Goal: Book appointment/travel/reservation

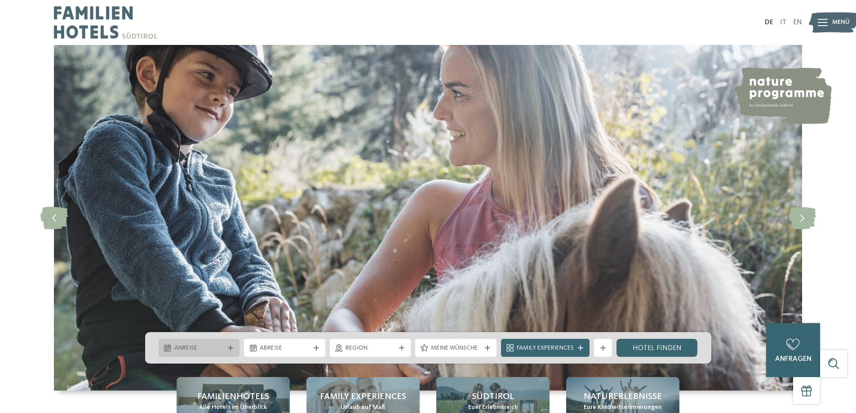
click at [226, 345] on div at bounding box center [230, 347] width 9 height 5
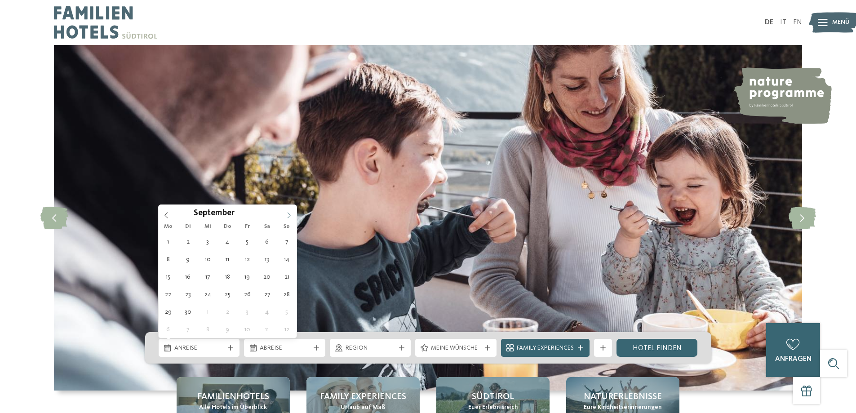
click at [292, 212] on icon at bounding box center [289, 215] width 6 height 6
type div "08.11.2025"
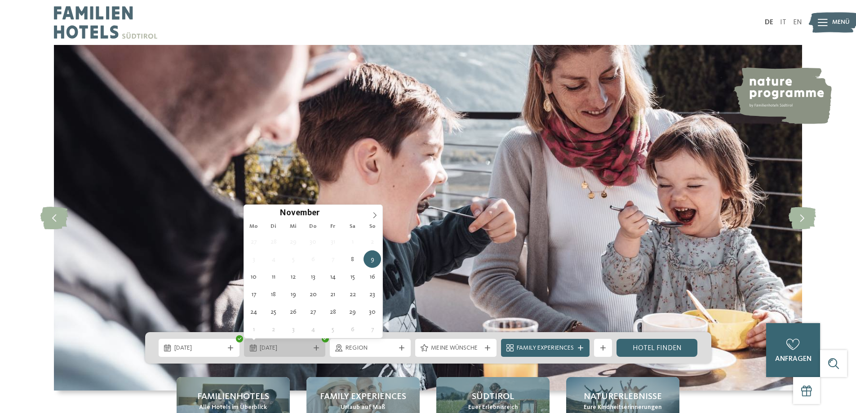
click at [317, 347] on icon at bounding box center [316, 347] width 5 height 5
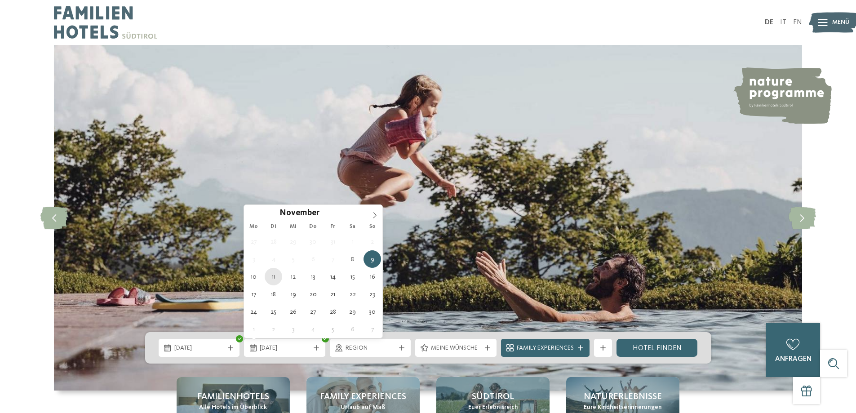
type div "11.11.2025"
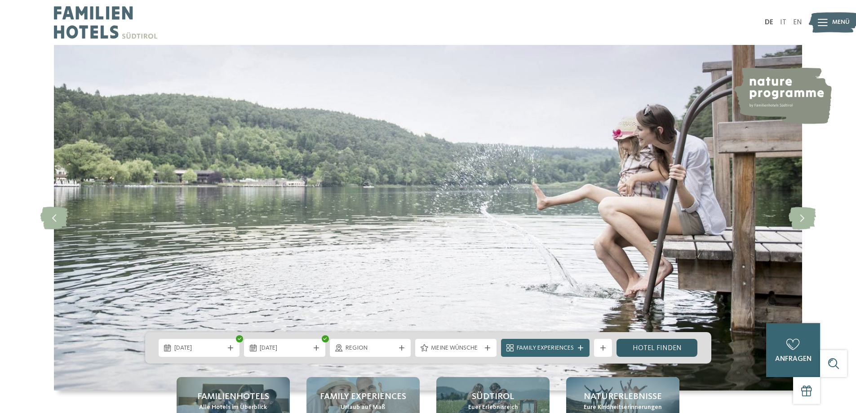
click at [643, 344] on link "Hotel finden" at bounding box center [656, 348] width 81 height 18
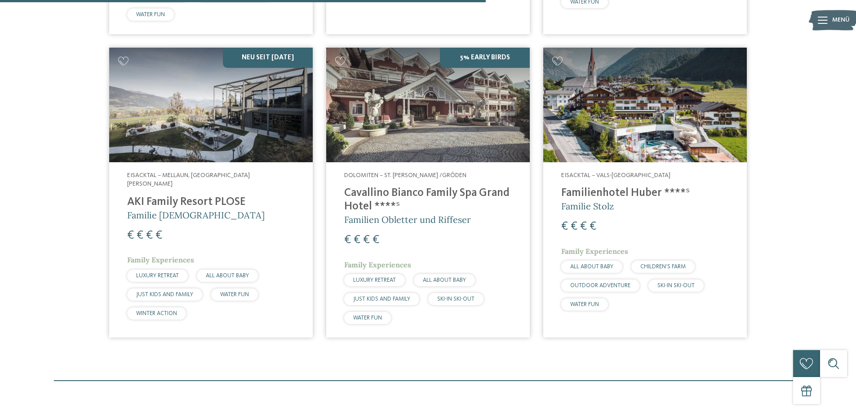
scroll to position [609, 0]
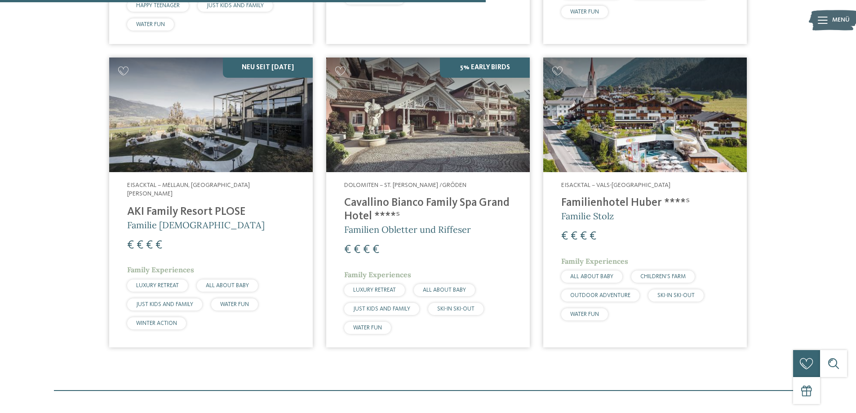
click at [616, 124] on img at bounding box center [645, 115] width 204 height 115
